Goal: Information Seeking & Learning: Understand process/instructions

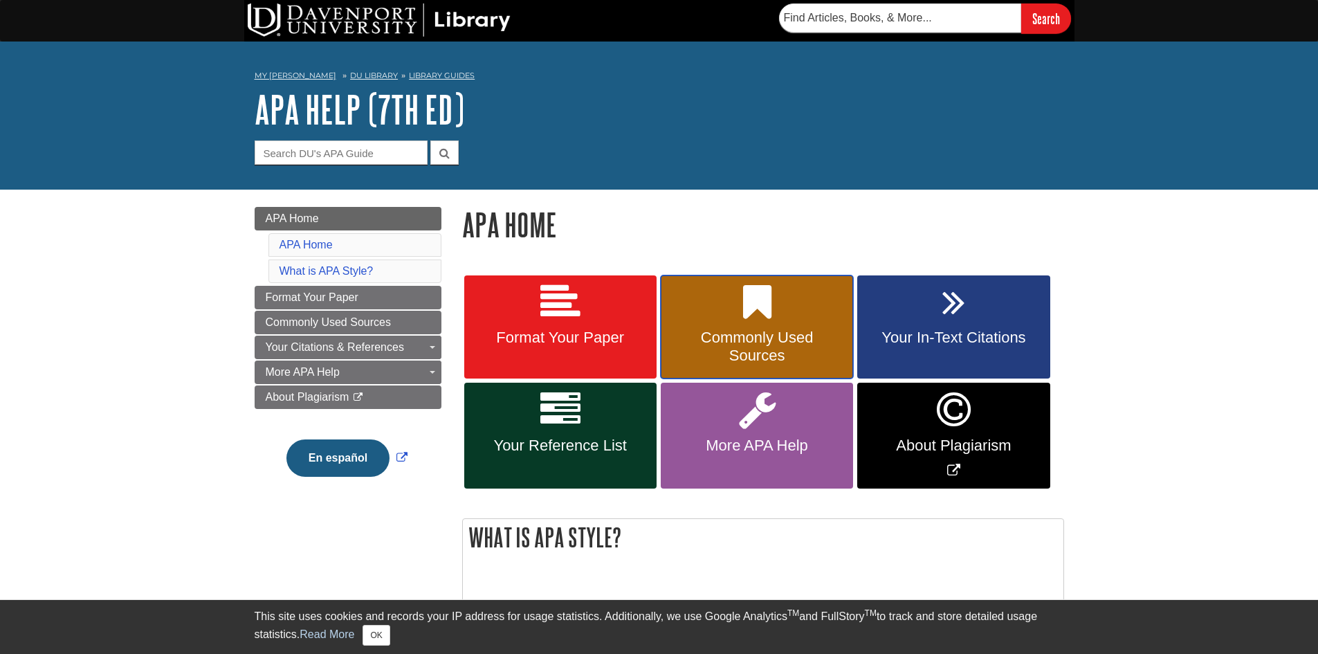
click at [727, 309] on link "Commonly Used Sources" at bounding box center [757, 327] width 192 height 104
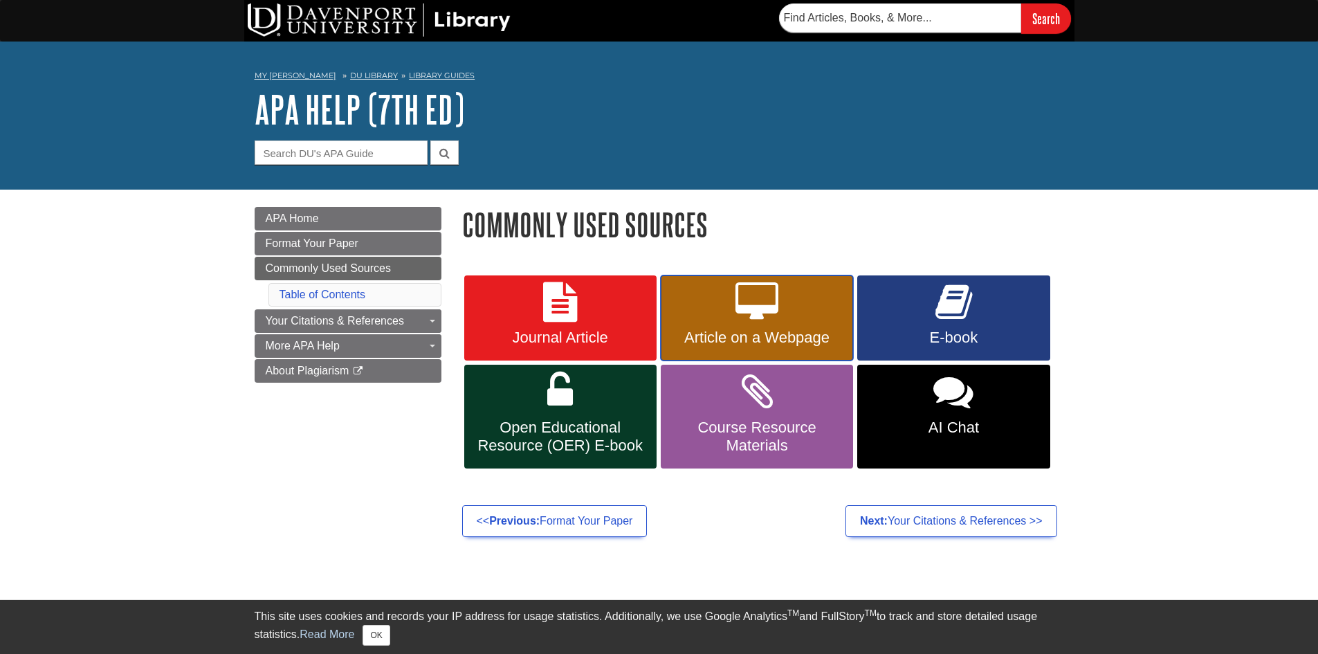
click at [723, 317] on link "Article on a Webpage" at bounding box center [757, 318] width 192 height 86
